Goal: Task Accomplishment & Management: Use online tool/utility

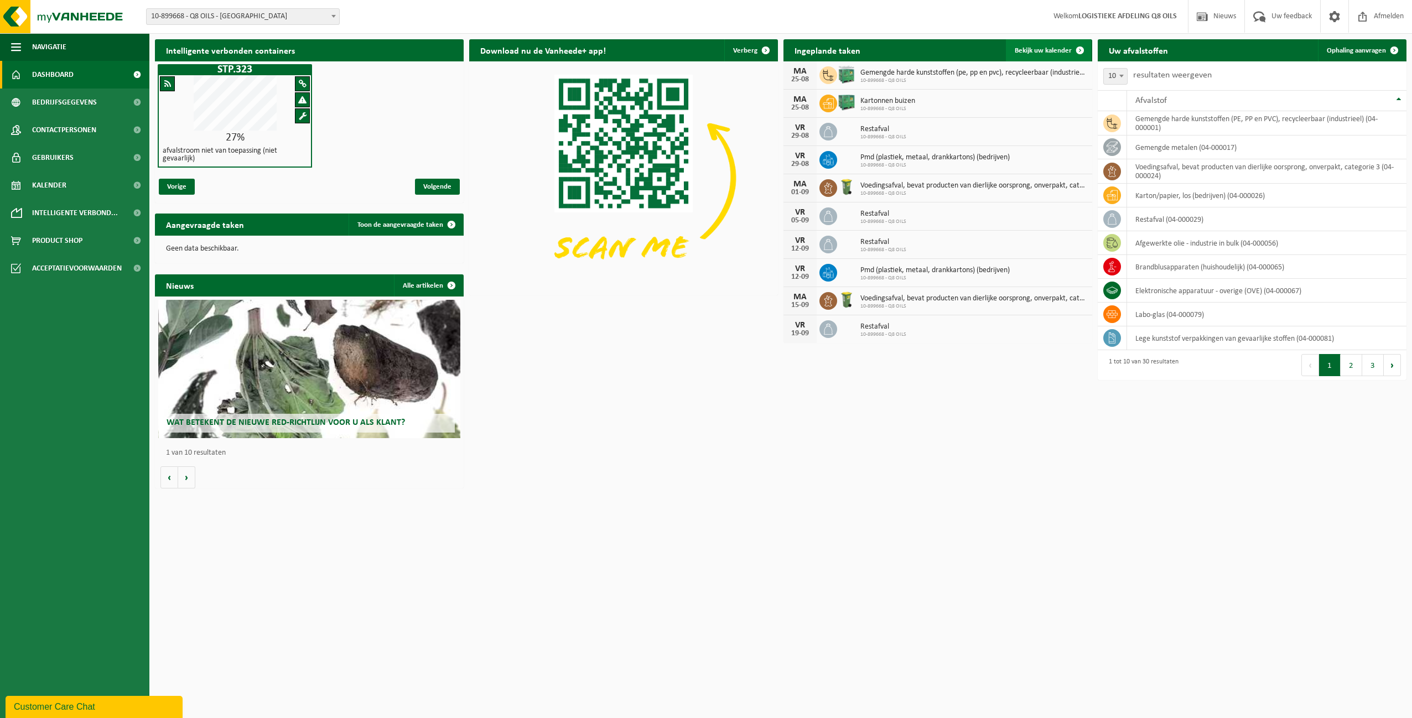
click at [1032, 50] on span "Bekijk uw kalender" at bounding box center [1043, 50] width 57 height 7
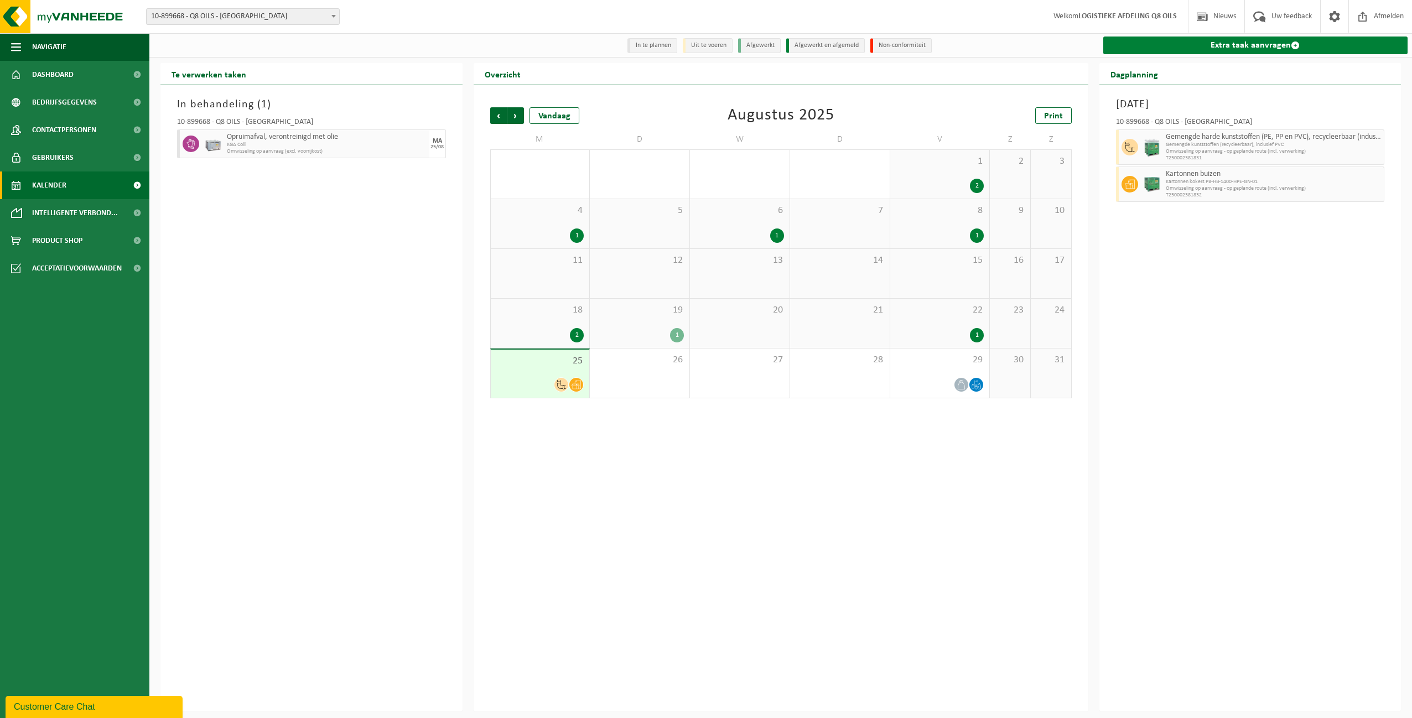
click at [1231, 43] on link "Extra taak aanvragen" at bounding box center [1255, 46] width 305 height 18
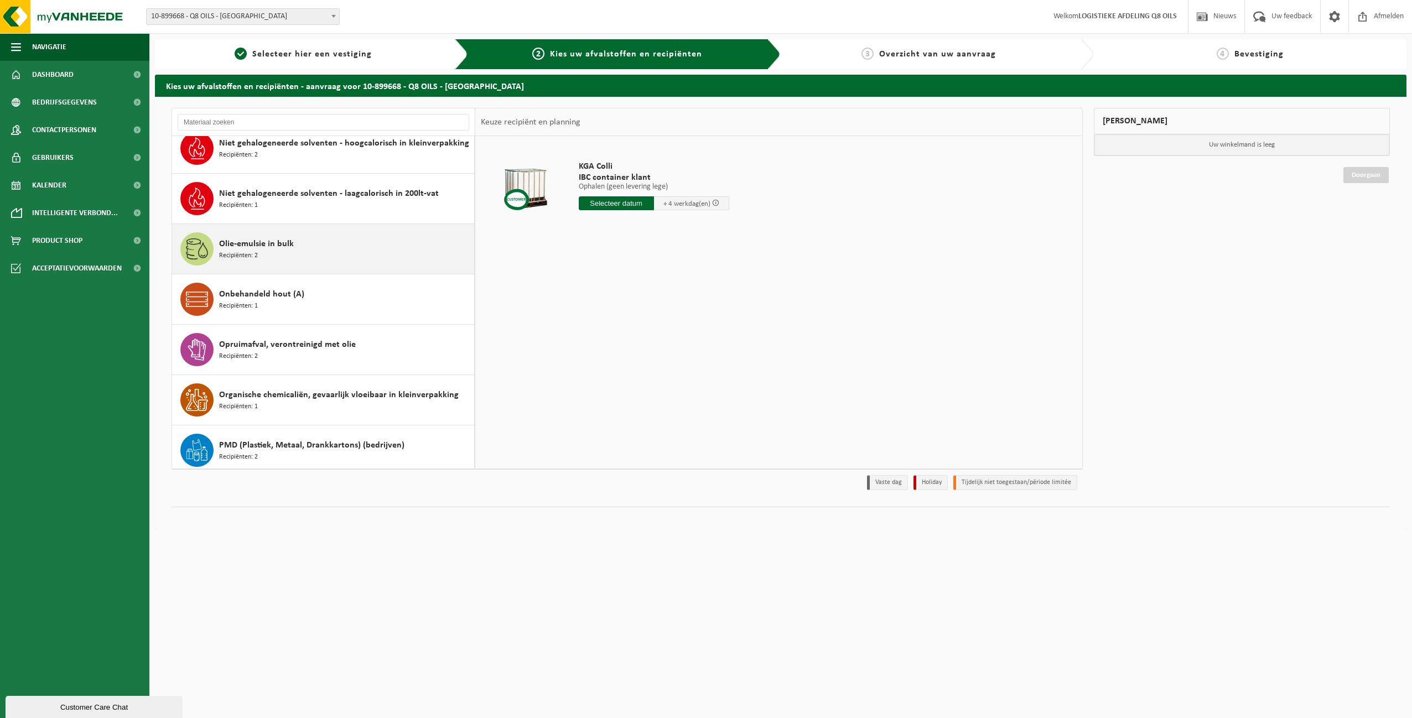
scroll to position [747, 0]
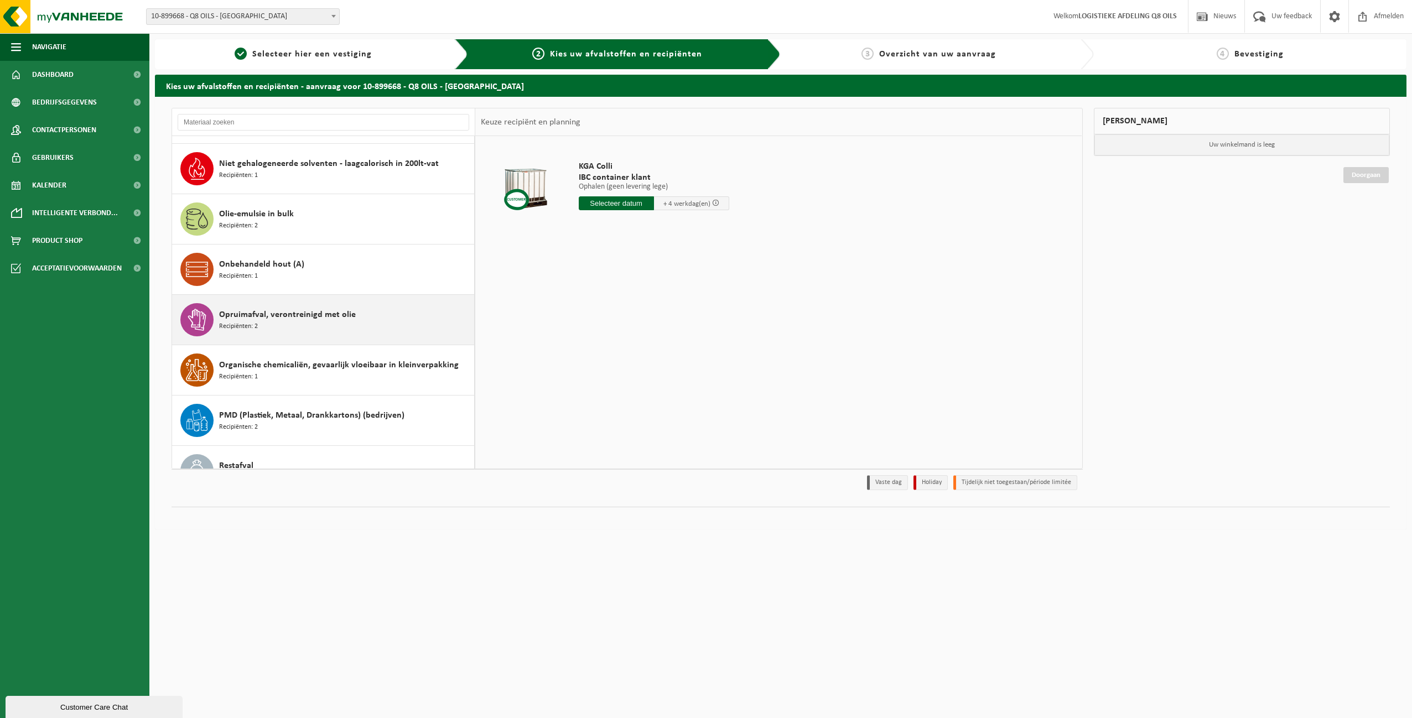
click at [302, 324] on div "Opruimafval, verontreinigd met olie Recipiënten: 2" at bounding box center [345, 319] width 252 height 33
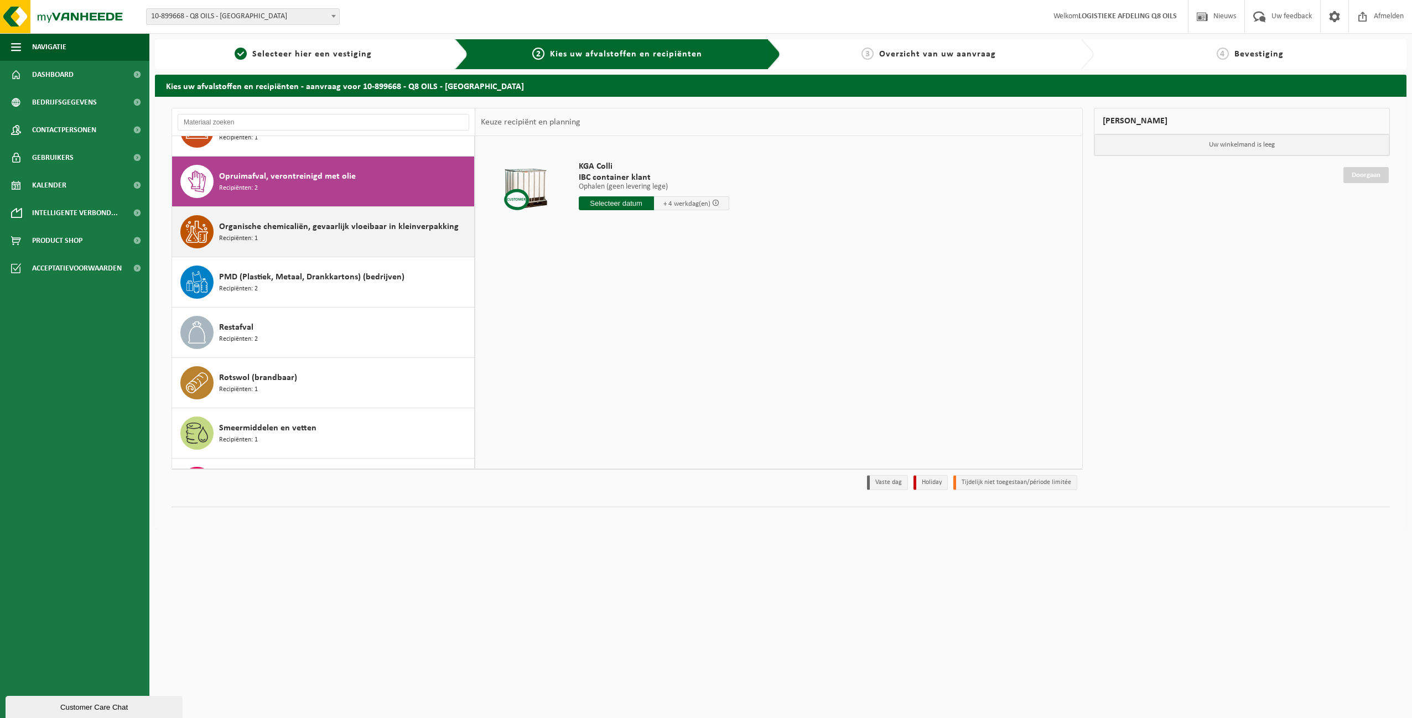
scroll to position [906, 0]
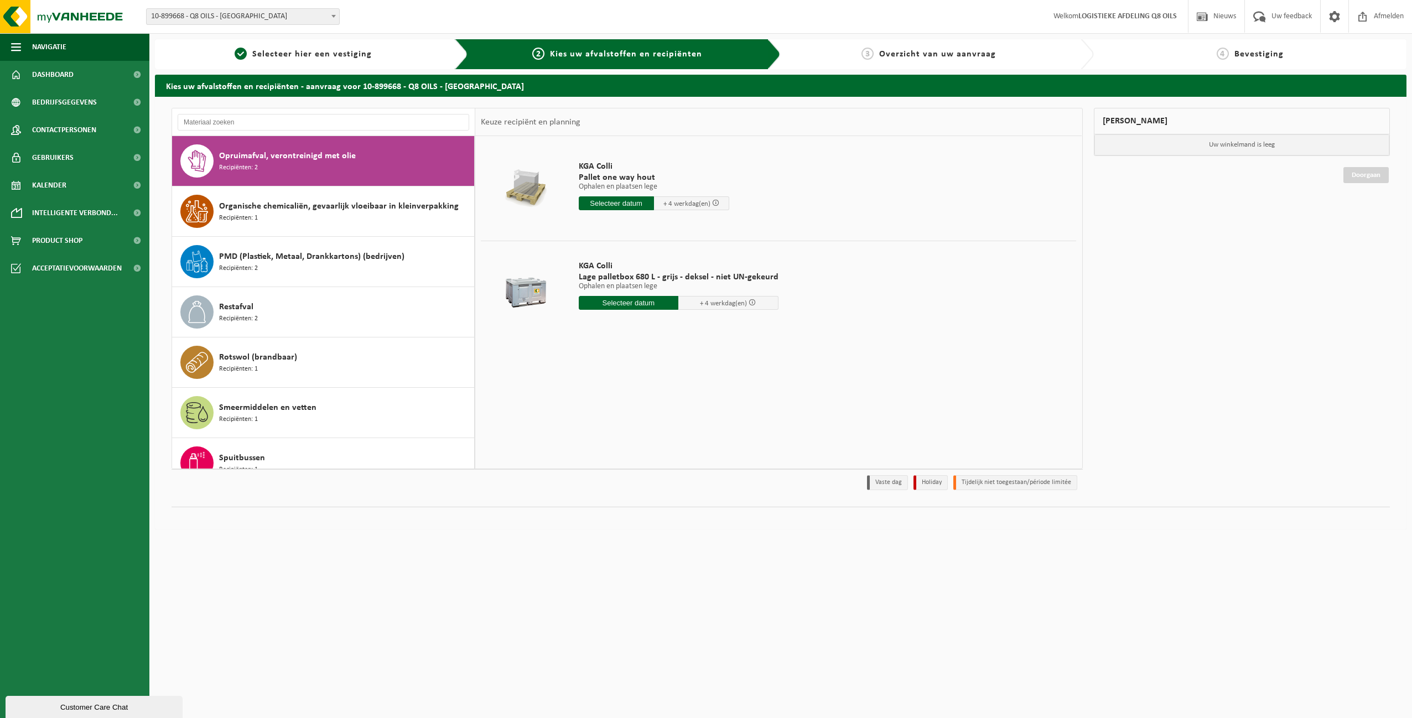
click at [611, 202] on input "text" at bounding box center [616, 203] width 75 height 14
click at [628, 337] on div "27" at bounding box center [627, 337] width 19 height 18
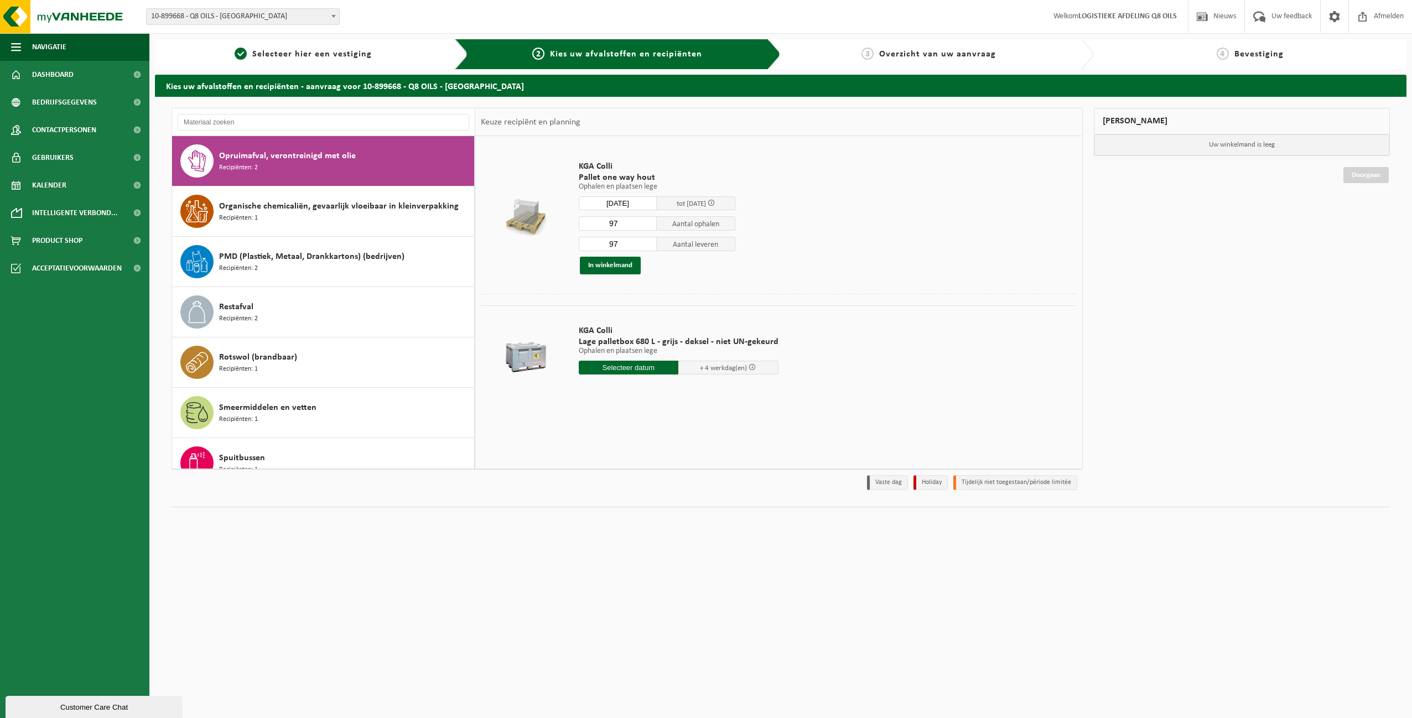
type input "Van 2025-08-27"
type input "2025-08-27"
drag, startPoint x: 628, startPoint y: 226, endPoint x: 542, endPoint y: 226, distance: 86.3
click at [549, 224] on tr "KGA Colli Pallet one way hout Ophalen en plaatsen lege Ophalen en plaatsen lege…" at bounding box center [778, 218] width 595 height 152
type input "7"
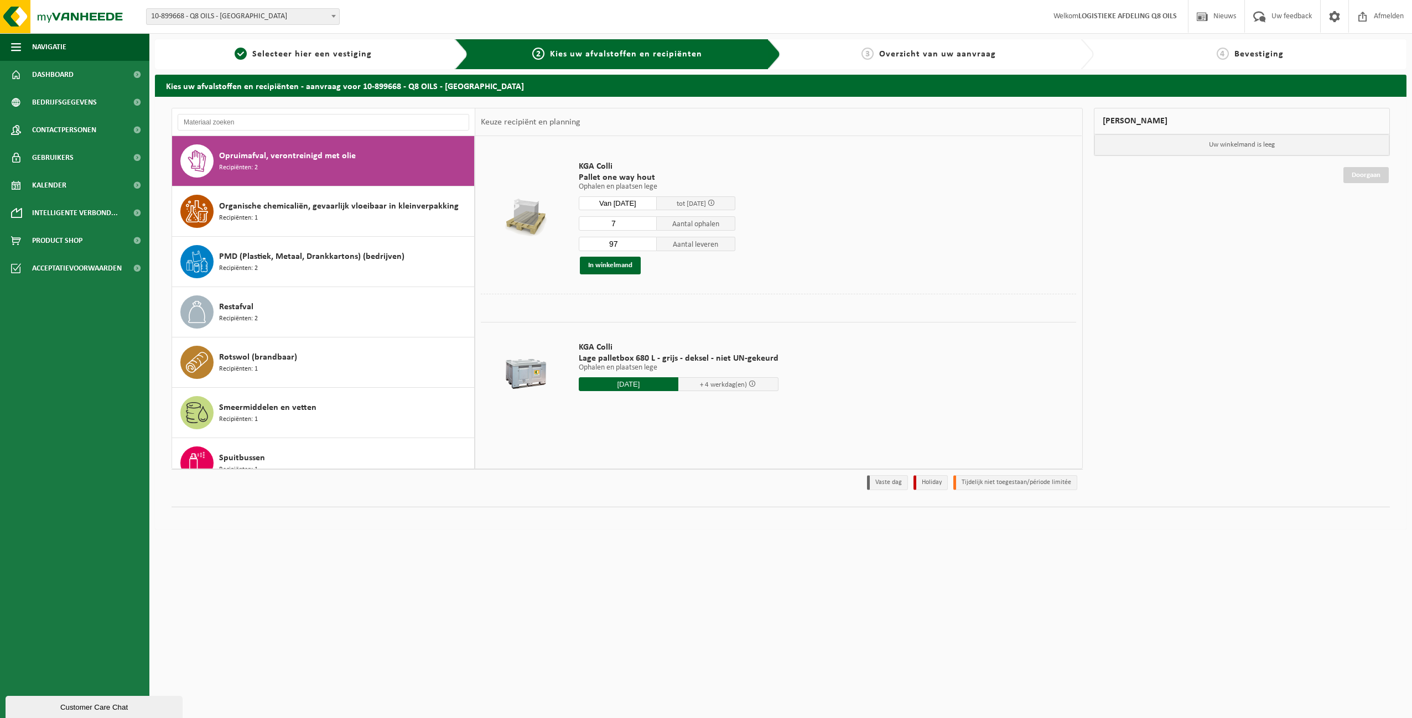
drag, startPoint x: 622, startPoint y: 249, endPoint x: 543, endPoint y: 245, distance: 79.2
click at [543, 245] on tr "KGA Colli Pallet one way hout Ophalen en plaatsen lege Ophalen en plaatsen lege…" at bounding box center [778, 218] width 595 height 152
type input "7"
click at [612, 266] on button "In winkelmand" at bounding box center [610, 266] width 61 height 18
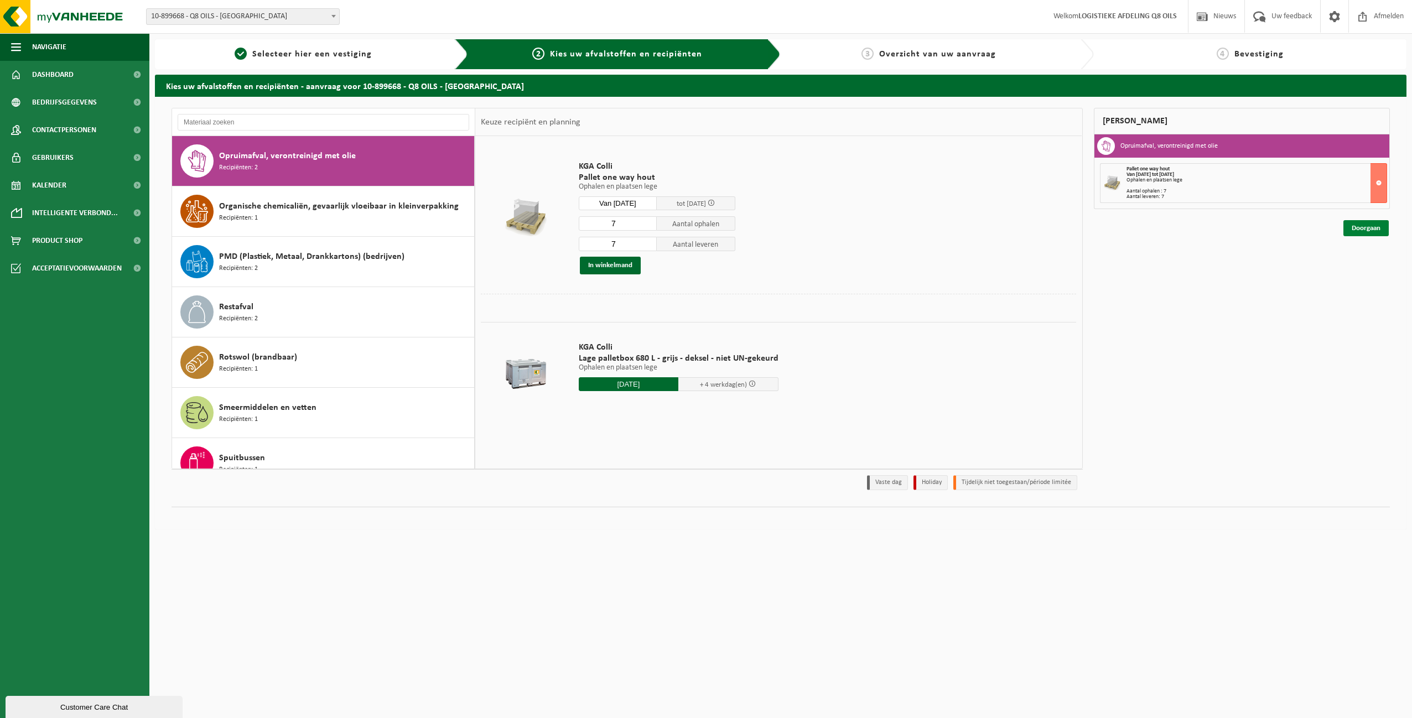
click at [1364, 227] on link "Doorgaan" at bounding box center [1365, 228] width 45 height 16
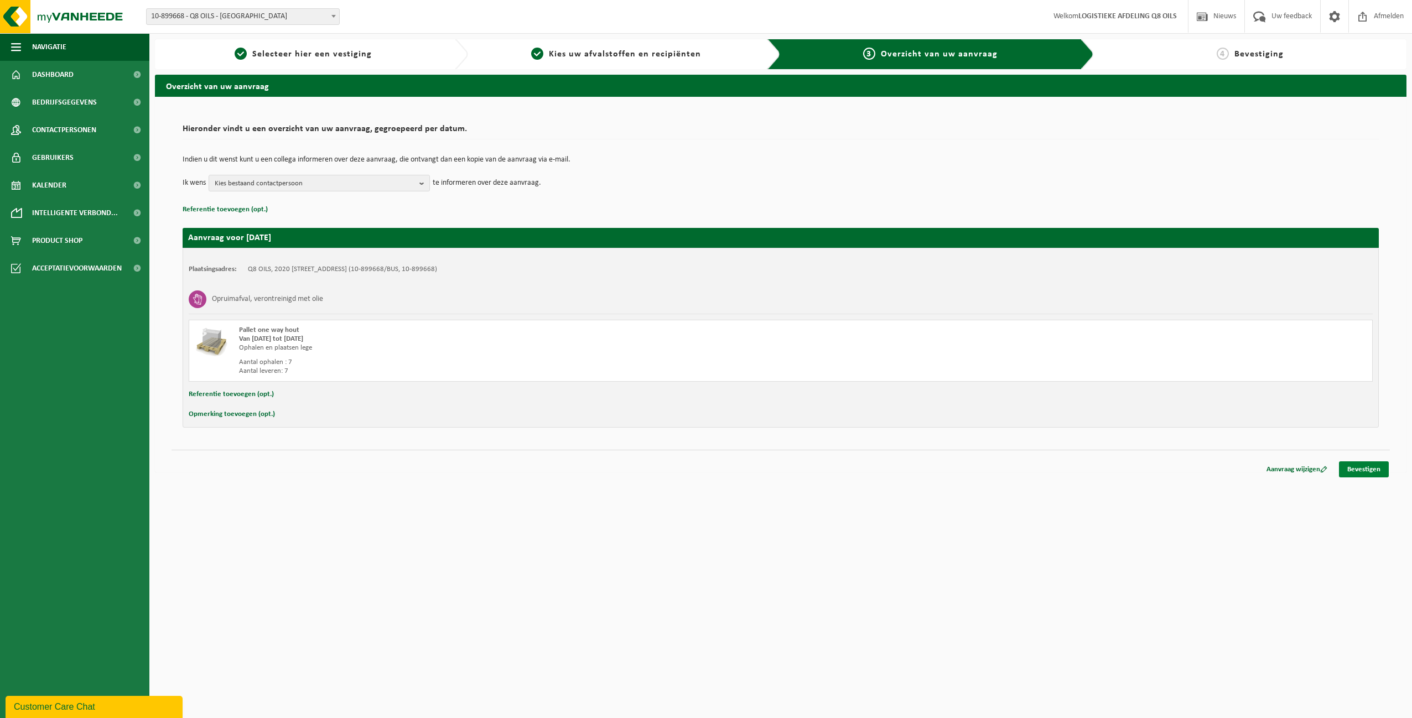
click at [1360, 468] on link "Bevestigen" at bounding box center [1364, 469] width 50 height 16
